Goal: Transaction & Acquisition: Subscribe to service/newsletter

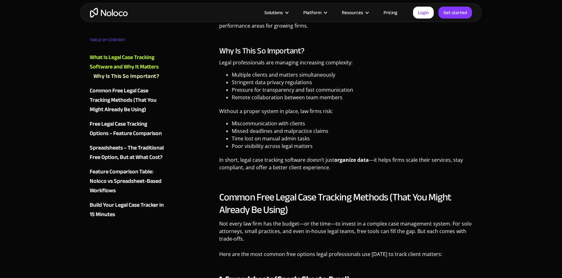
scroll to position [577, 0]
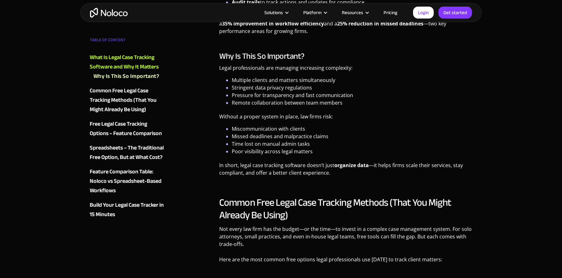
click at [394, 12] on link "Pricing" at bounding box center [391, 12] width 30 height 8
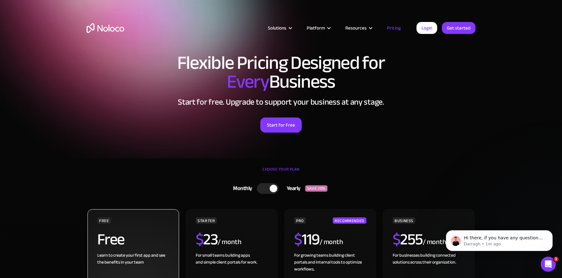
click at [126, 246] on div "Free" at bounding box center [133, 241] width 72 height 20
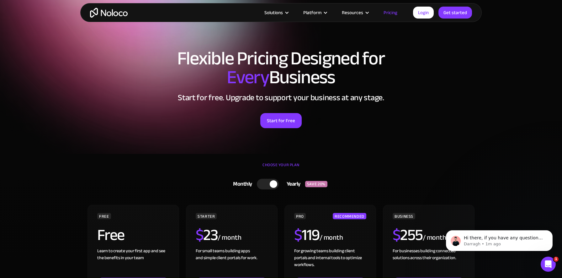
scroll to position [5, 0]
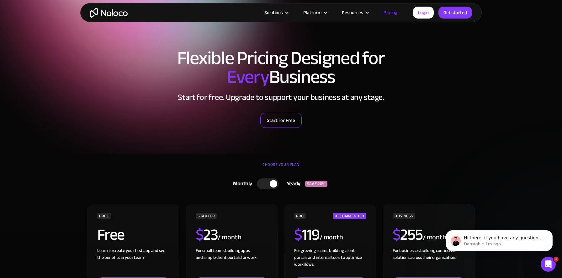
click at [279, 122] on link "Start for Free" at bounding box center [280, 120] width 41 height 15
